Goal: Navigation & Orientation: Understand site structure

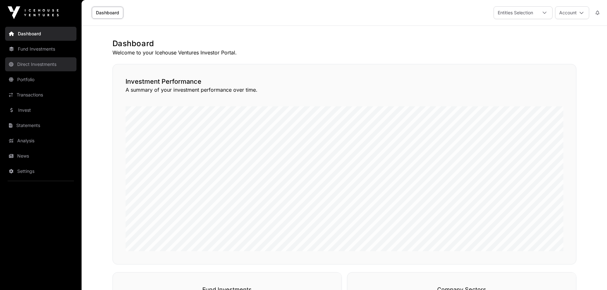
click at [32, 64] on link "Direct Investments" at bounding box center [40, 64] width 71 height 14
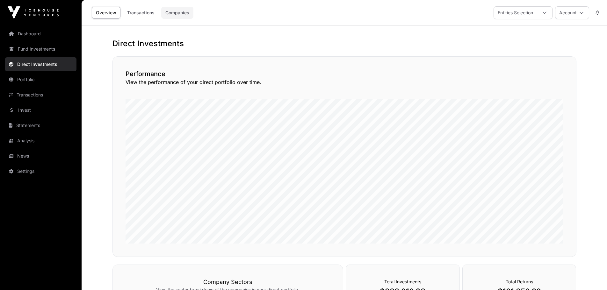
click at [174, 14] on link "Companies" at bounding box center [177, 13] width 32 height 12
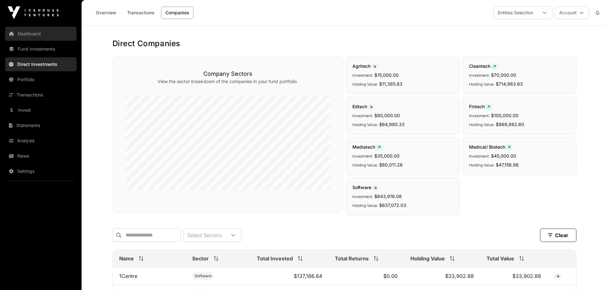
click at [30, 36] on link "Dashboard" at bounding box center [40, 34] width 71 height 14
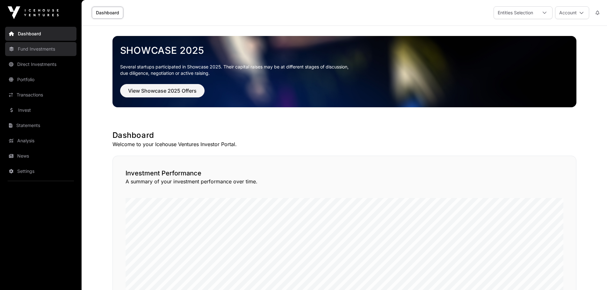
click at [29, 51] on link "Fund Investments" at bounding box center [40, 49] width 71 height 14
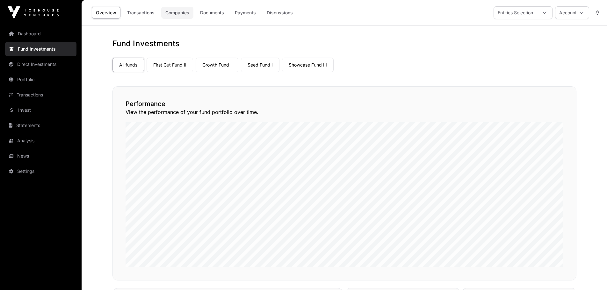
click at [177, 11] on link "Companies" at bounding box center [177, 13] width 32 height 12
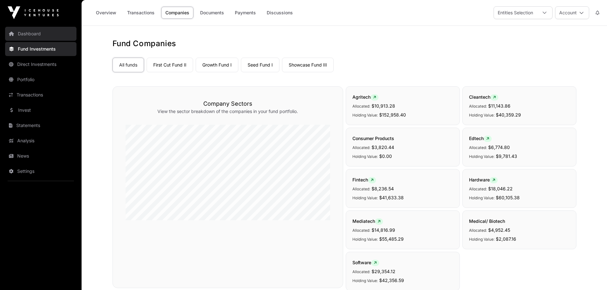
click at [33, 35] on link "Dashboard" at bounding box center [40, 34] width 71 height 14
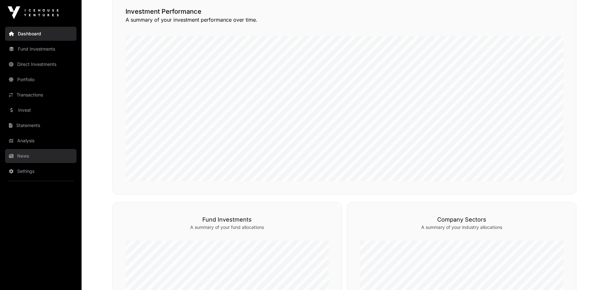
scroll to position [147, 0]
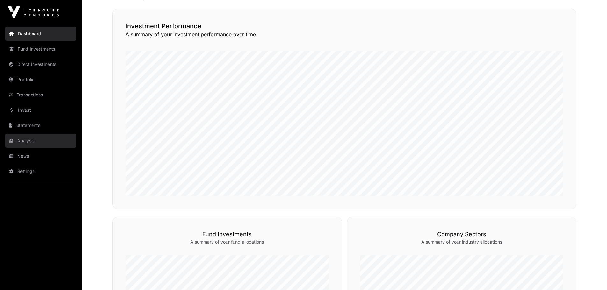
click at [32, 140] on link "Analysis" at bounding box center [40, 141] width 71 height 14
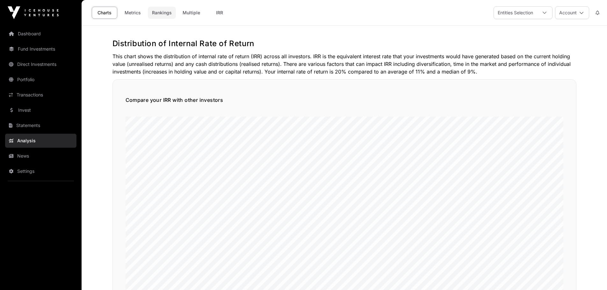
click at [159, 14] on link "Rankings" at bounding box center [162, 13] width 28 height 12
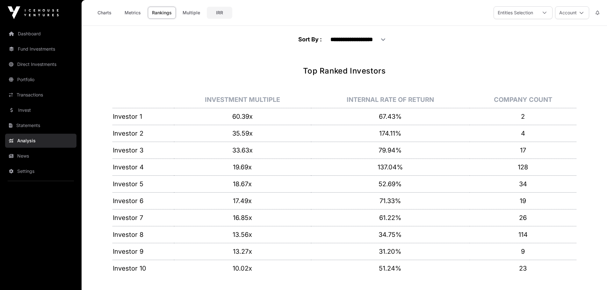
click at [216, 14] on link "IRR" at bounding box center [219, 13] width 25 height 12
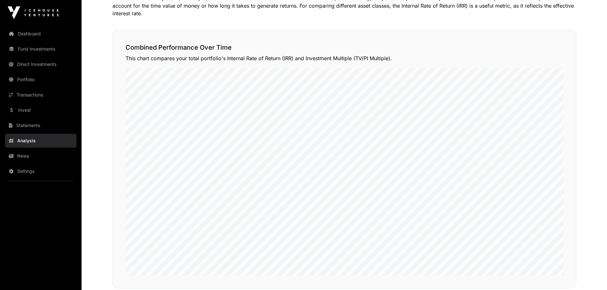
scroll to position [64, 0]
